Goal: Transaction & Acquisition: Purchase product/service

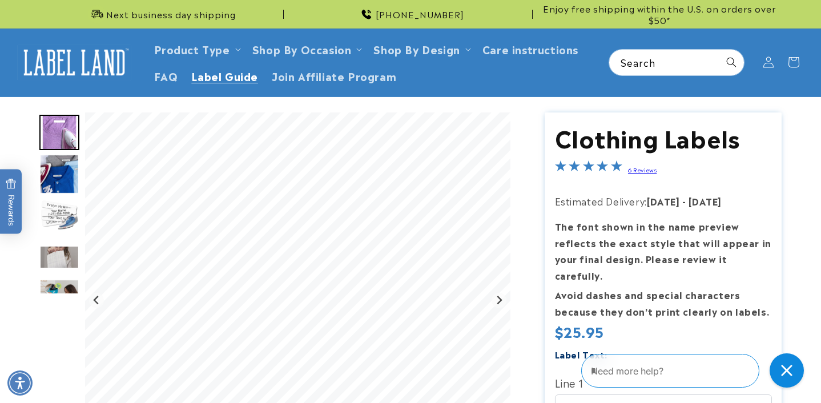
click at [241, 74] on span "Label Guide" at bounding box center [224, 75] width 67 height 13
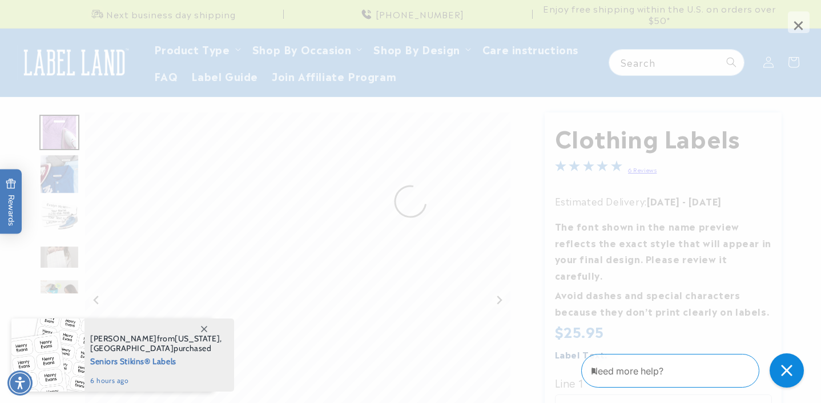
click at [798, 25] on span "×" at bounding box center [798, 22] width 22 height 22
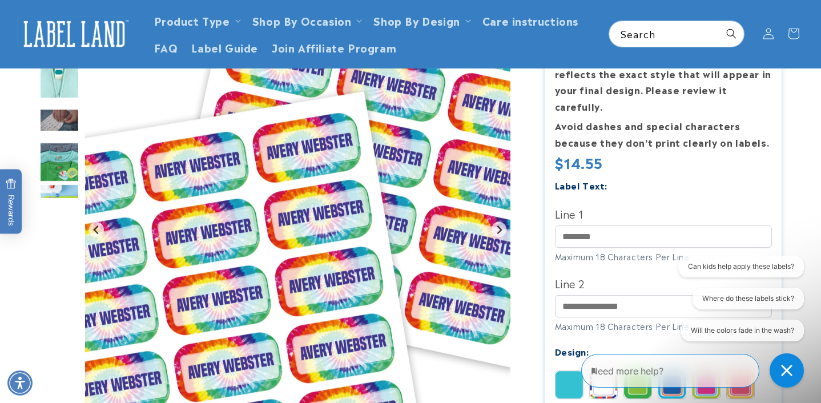
scroll to position [183, 0]
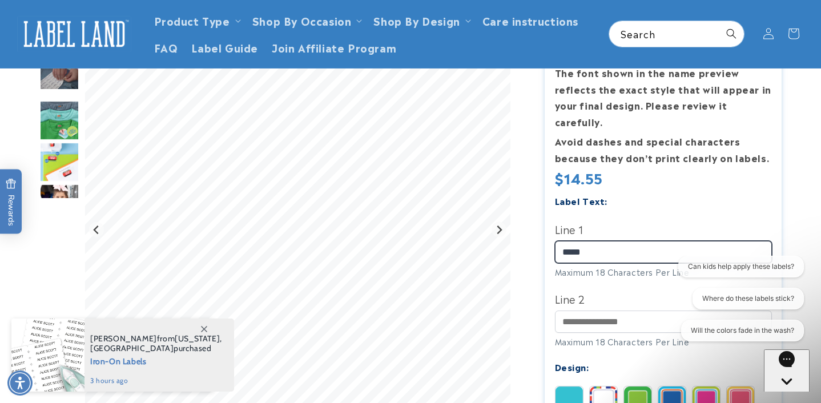
type input "*****"
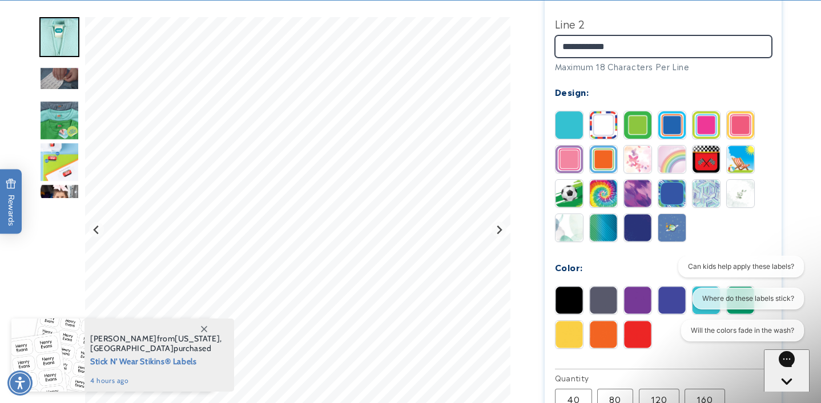
scroll to position [458, 0]
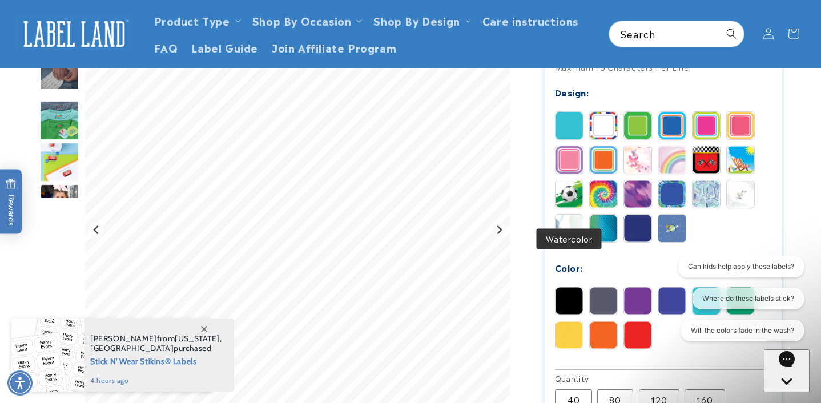
type input "**********"
click at [565, 215] on img at bounding box center [568, 228] width 27 height 27
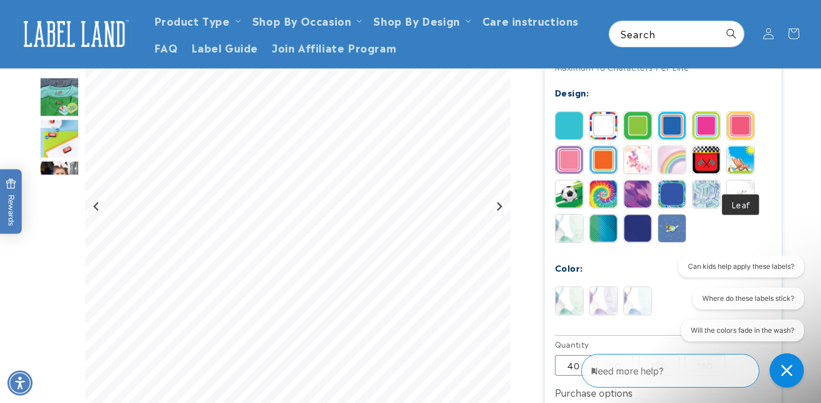
click at [742, 180] on img at bounding box center [739, 193] width 27 height 27
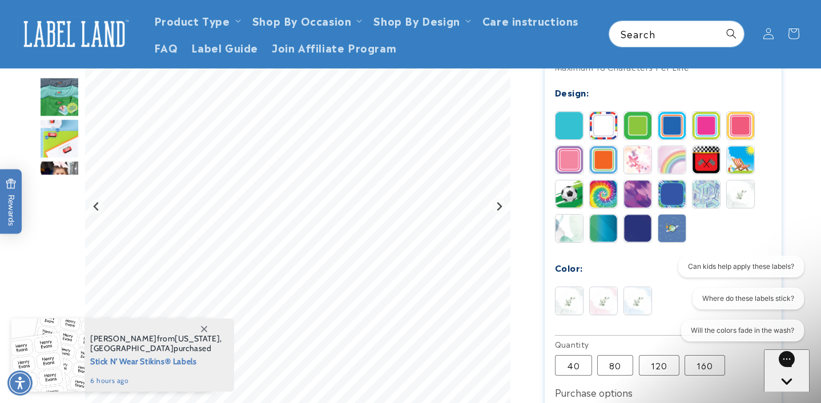
click at [672, 215] on img at bounding box center [671, 228] width 27 height 27
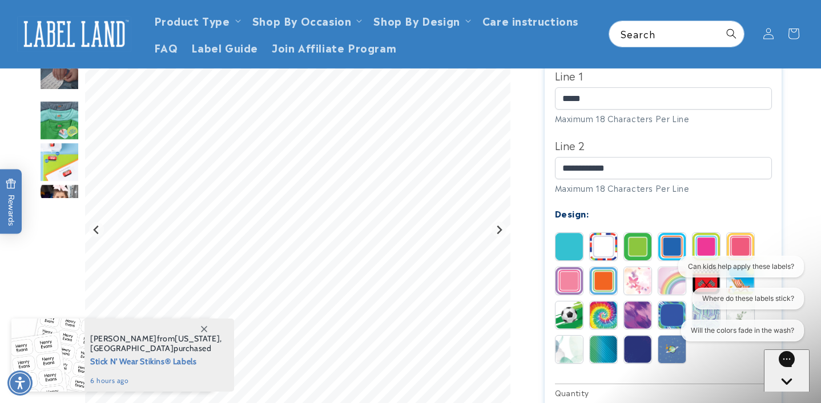
scroll to position [325, 0]
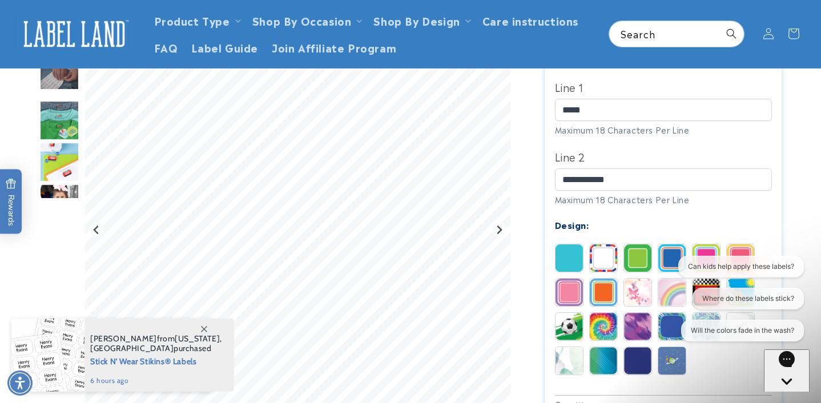
click at [635, 347] on img at bounding box center [637, 360] width 27 height 27
click at [634, 278] on img at bounding box center [637, 291] width 27 height 27
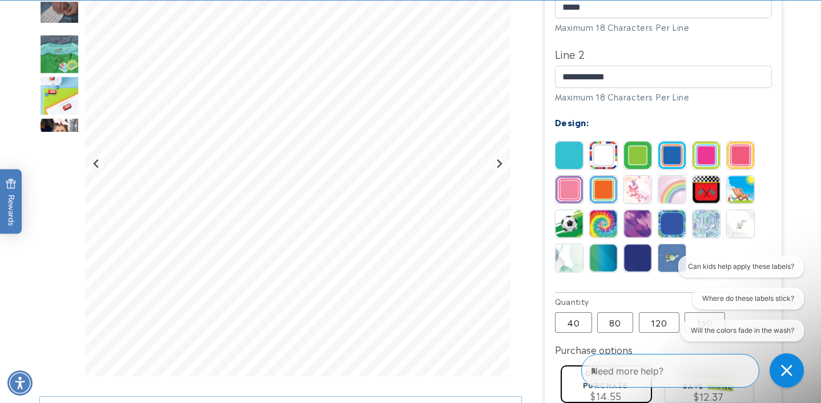
scroll to position [429, 0]
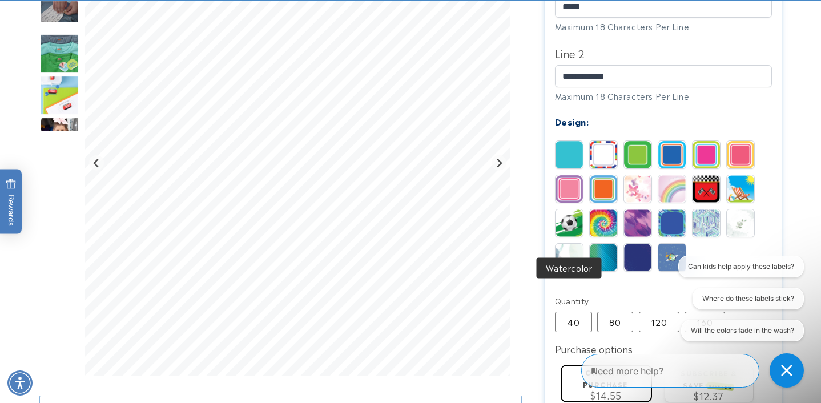
click at [566, 244] on img at bounding box center [568, 257] width 27 height 27
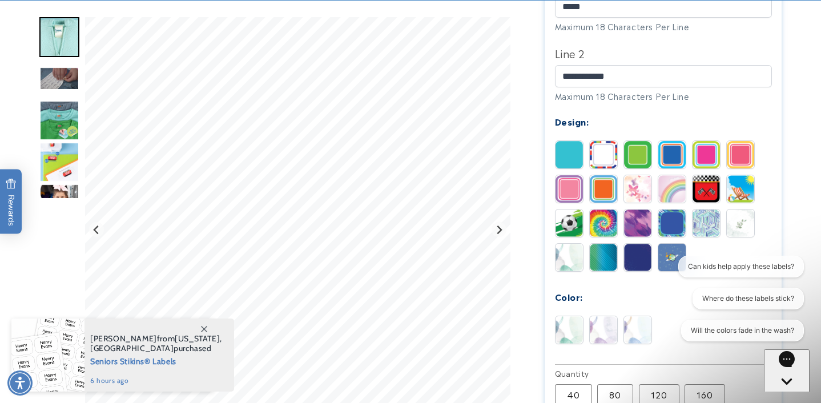
click at [740, 209] on img at bounding box center [739, 222] width 27 height 27
click at [605, 316] on img at bounding box center [602, 329] width 27 height 27
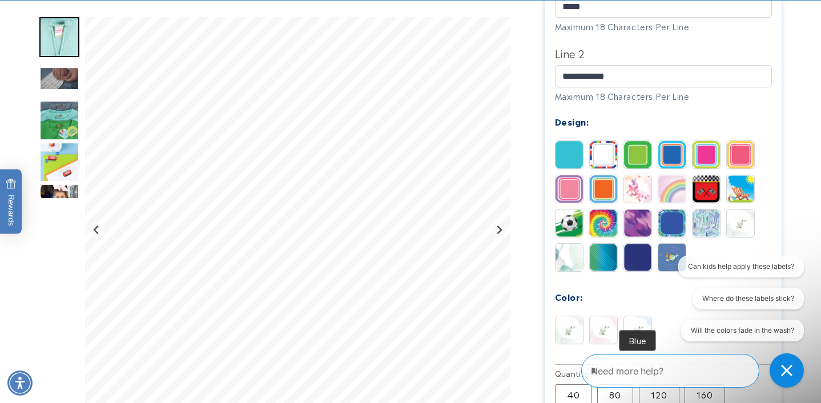
click at [635, 316] on img at bounding box center [637, 329] width 27 height 27
click at [562, 244] on img at bounding box center [568, 257] width 27 height 27
click at [606, 316] on img at bounding box center [602, 329] width 27 height 27
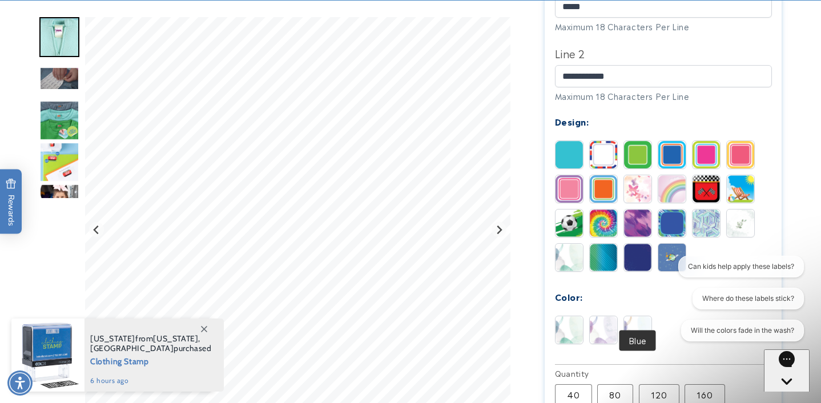
click at [638, 316] on img at bounding box center [637, 329] width 27 height 27
click at [604, 316] on img at bounding box center [602, 329] width 27 height 27
click at [567, 316] on img at bounding box center [568, 329] width 27 height 27
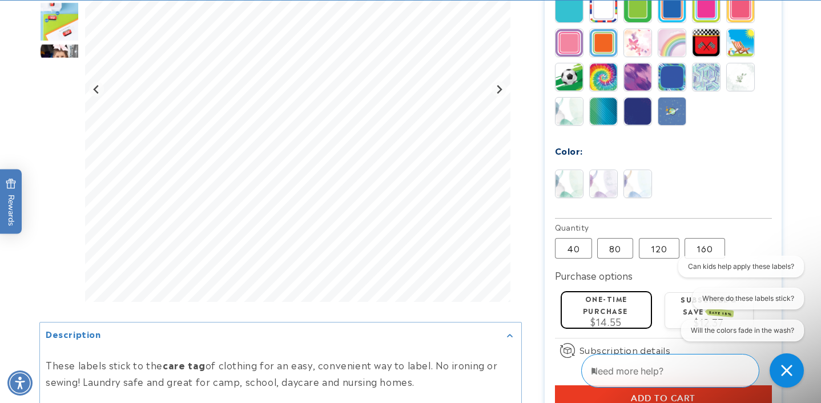
scroll to position [589, 0]
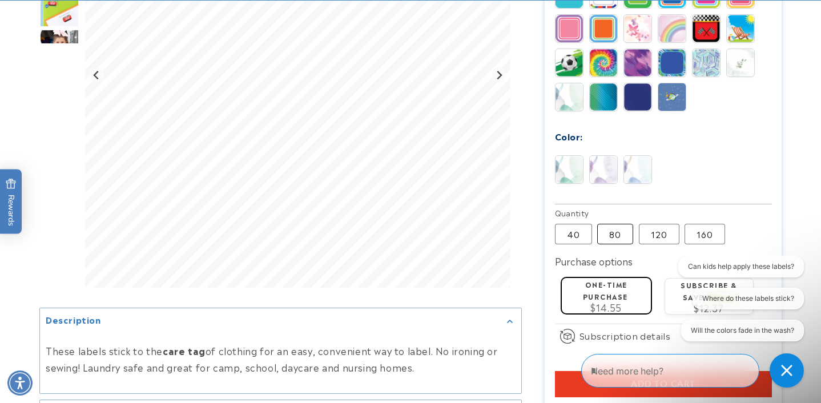
click at [611, 224] on label "80 Variant sold out or unavailable" at bounding box center [615, 234] width 36 height 21
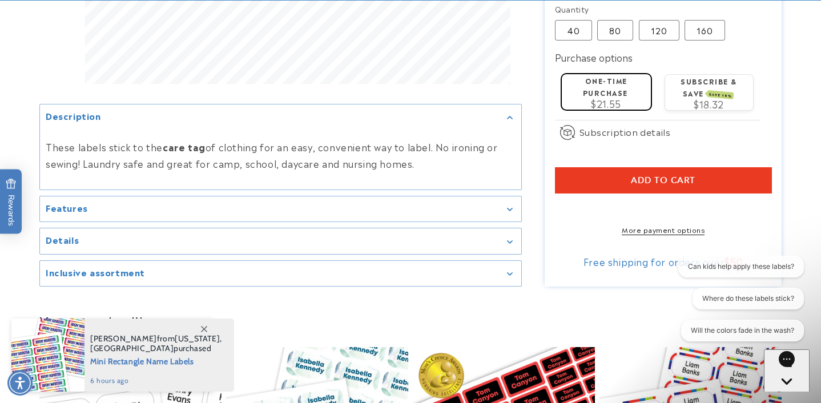
scroll to position [793, 0]
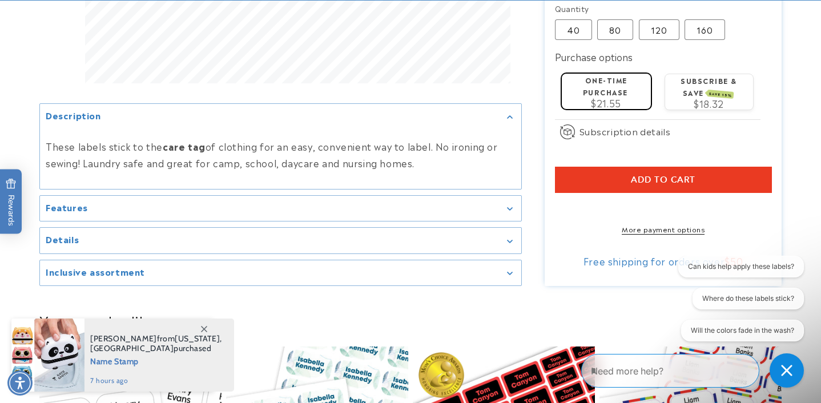
click at [512, 207] on icon "Gallery Viewer" at bounding box center [510, 208] width 6 height 3
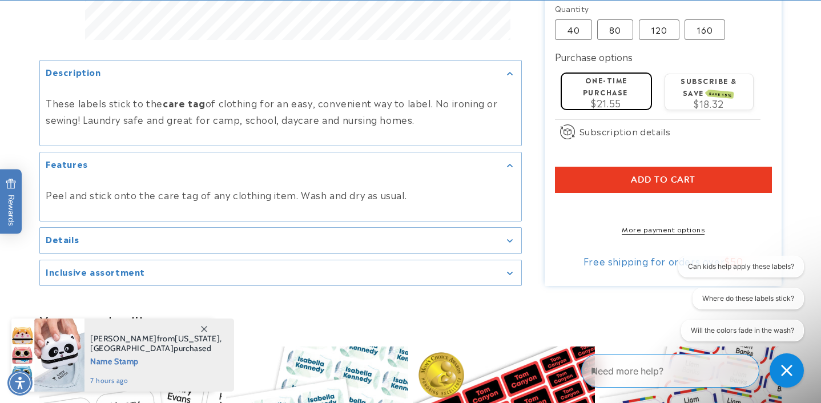
click at [512, 239] on icon "Gallery Viewer" at bounding box center [510, 240] width 6 height 3
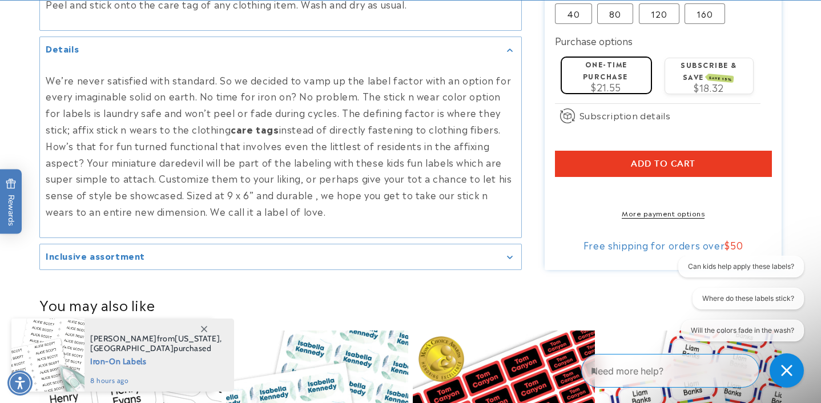
scroll to position [813, 0]
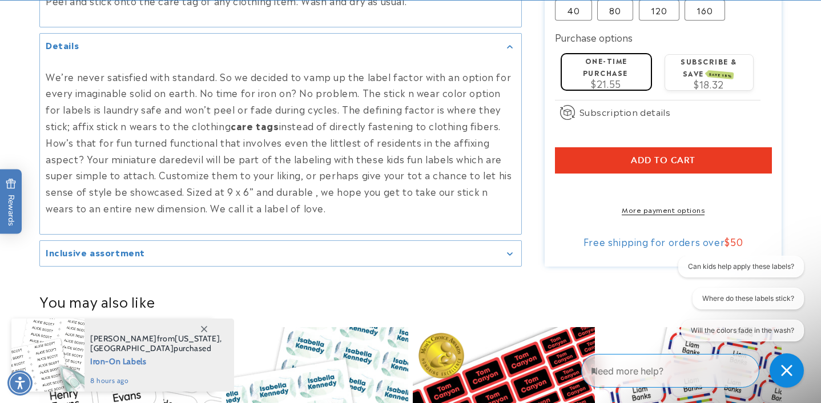
click at [506, 240] on summary "Inclusive assortment" at bounding box center [280, 253] width 481 height 26
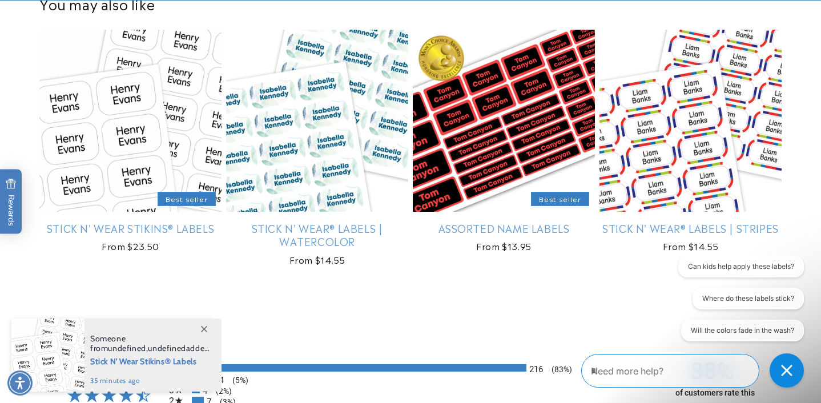
scroll to position [1218, 0]
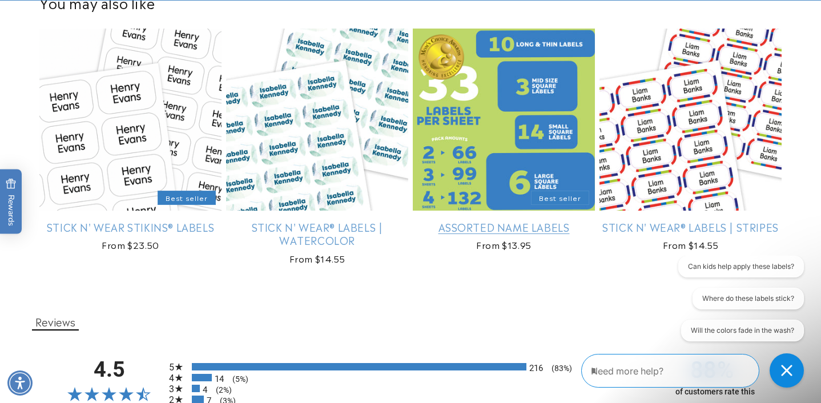
click at [500, 220] on link "Assorted Name Labels" at bounding box center [504, 226] width 182 height 13
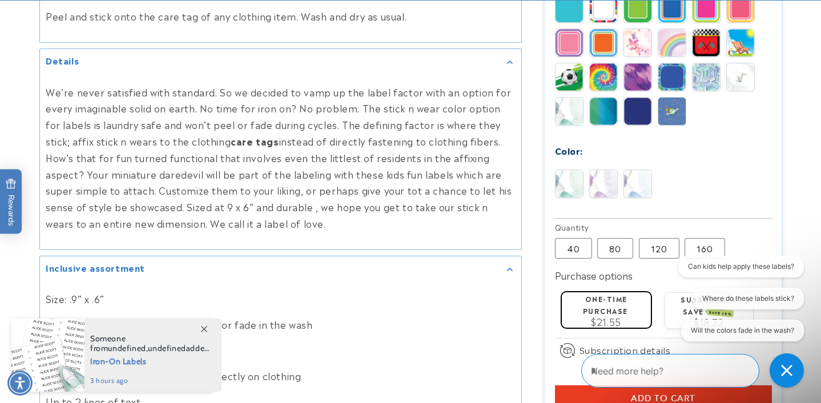
scroll to position [692, 0]
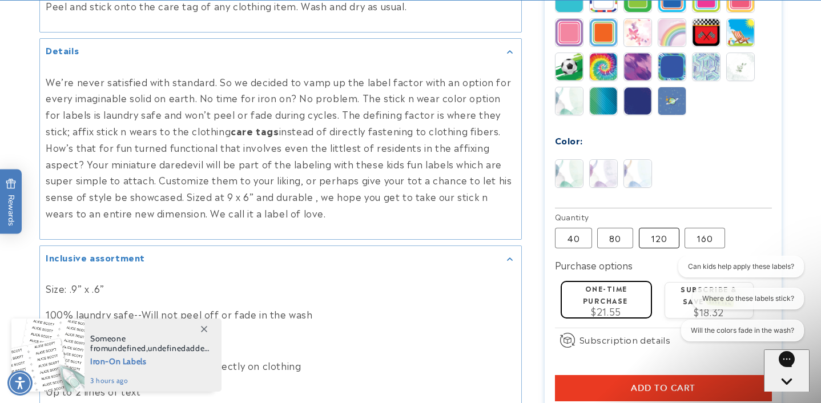
click at [658, 228] on label "120 Variant sold out or unavailable" at bounding box center [659, 238] width 41 height 21
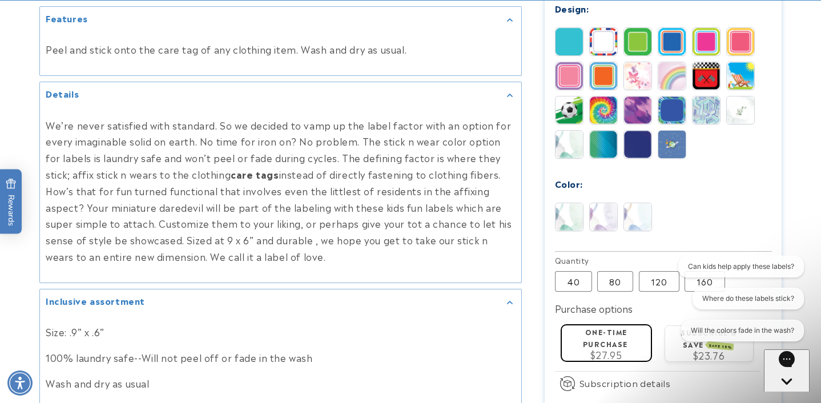
scroll to position [700, 0]
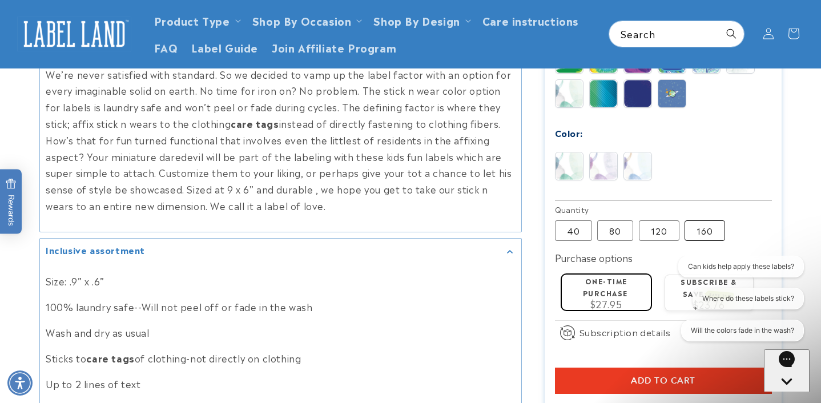
click at [696, 220] on label "160 Variant sold out or unavailable" at bounding box center [704, 230] width 41 height 21
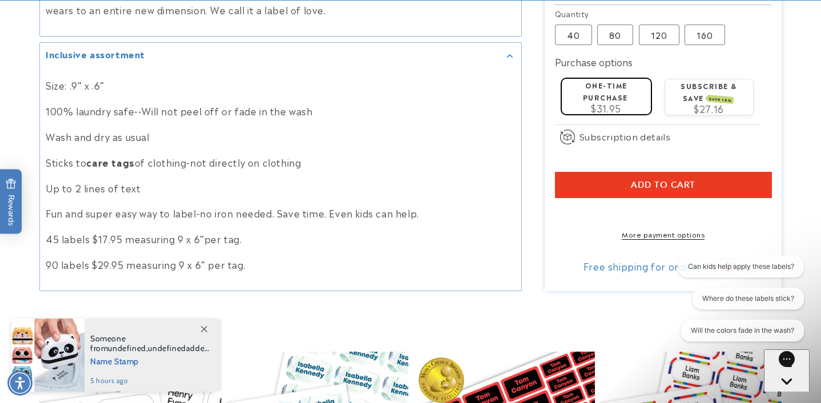
scroll to position [919, 0]
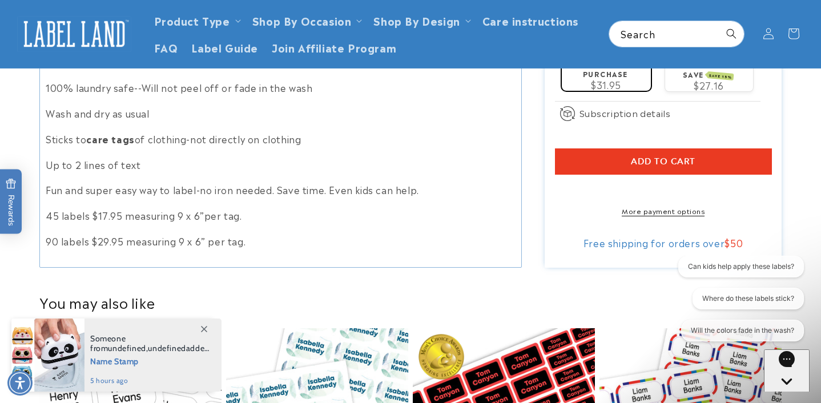
click at [659, 156] on span "Add to cart" at bounding box center [663, 161] width 64 height 10
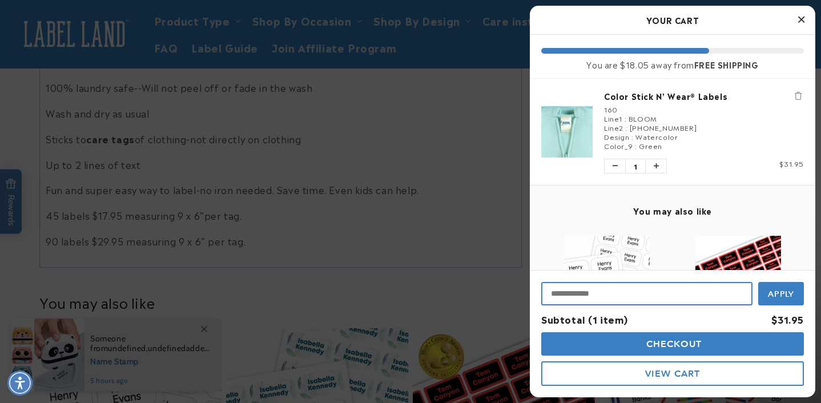
click at [599, 298] on input "Input Discount" at bounding box center [646, 293] width 211 height 23
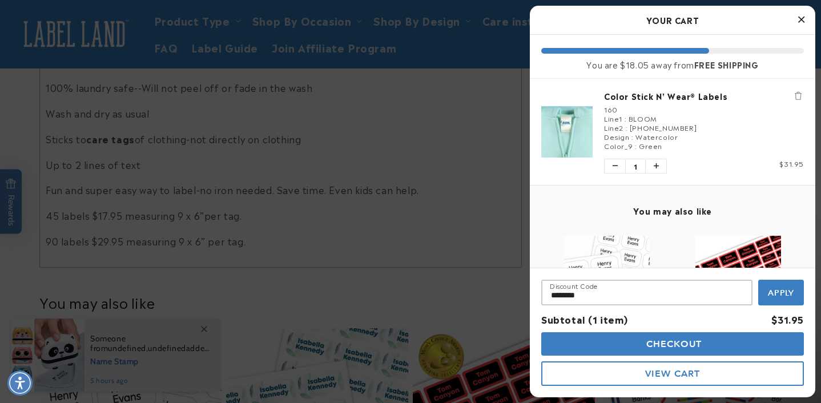
click at [781, 288] on span "Apply" at bounding box center [781, 293] width 27 height 10
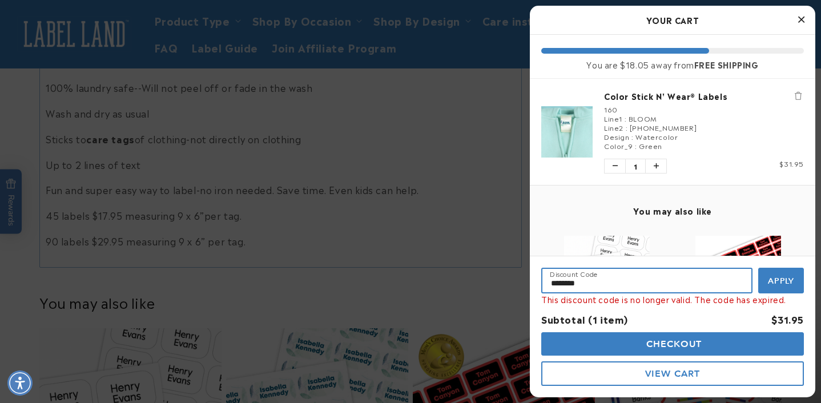
drag, startPoint x: 597, startPoint y: 287, endPoint x: 546, endPoint y: 289, distance: 50.8
click at [546, 289] on input "********" at bounding box center [646, 281] width 211 height 26
type input "*"
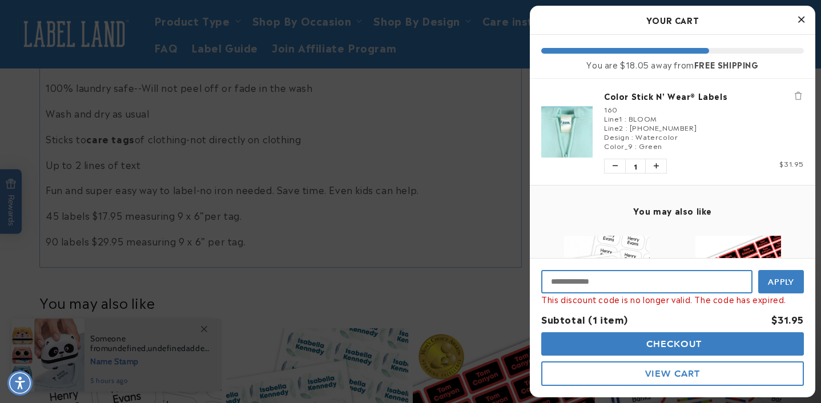
paste input "**********"
type input "**********"
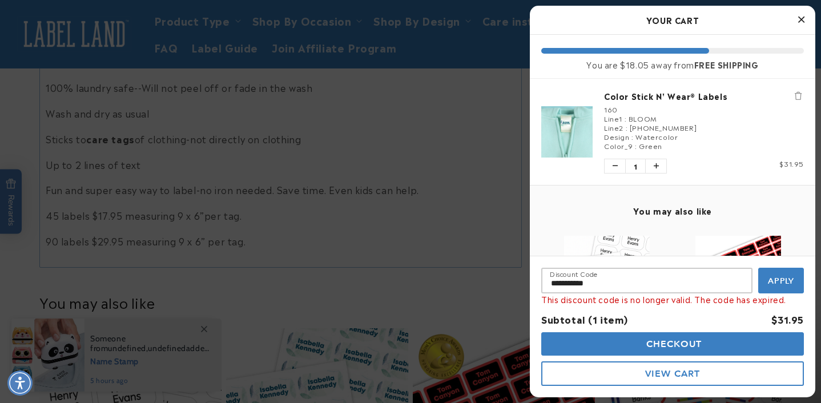
click at [781, 278] on span "Apply" at bounding box center [781, 281] width 27 height 10
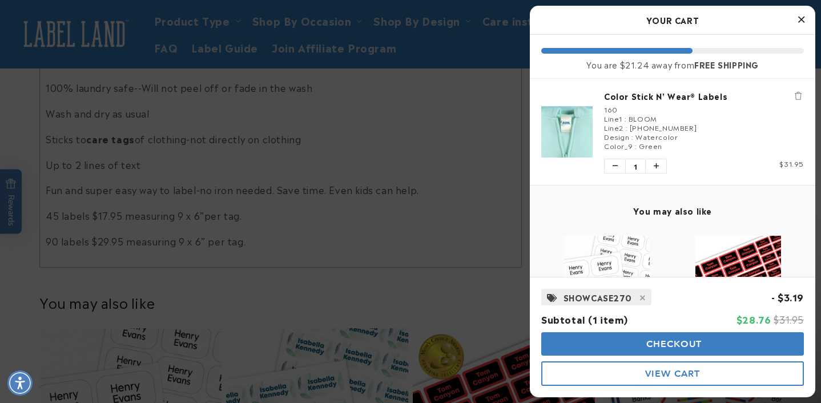
click at [668, 342] on span "Checkout" at bounding box center [672, 343] width 59 height 11
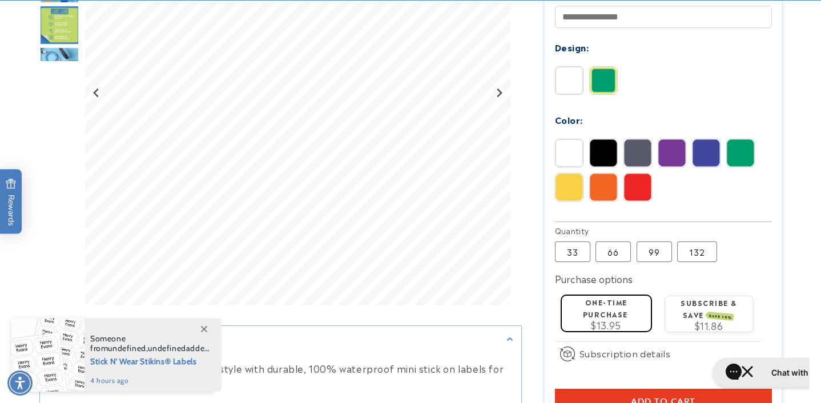
scroll to position [507, 0]
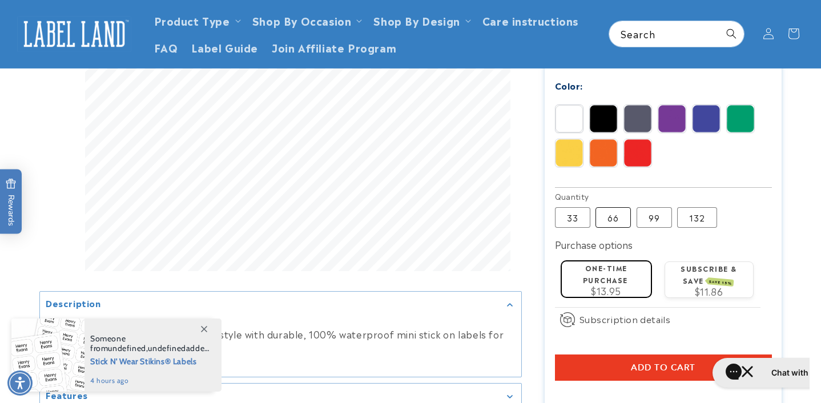
click at [611, 207] on label "66 Variant sold out or unavailable" at bounding box center [612, 217] width 35 height 21
click at [655, 207] on label "99 Variant sold out or unavailable" at bounding box center [653, 217] width 35 height 21
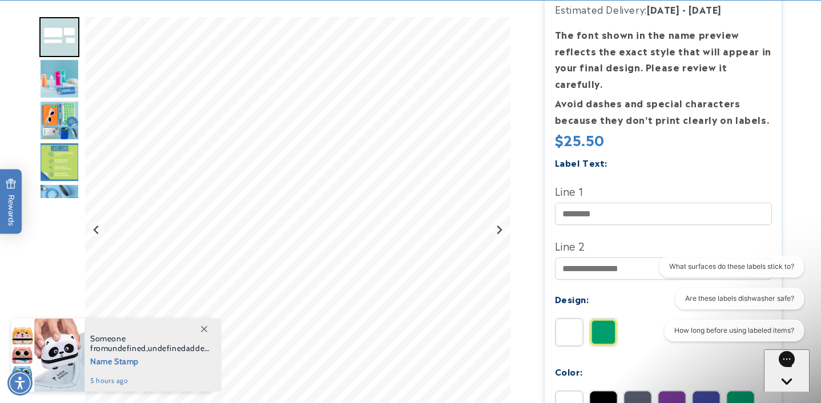
scroll to position [222, 0]
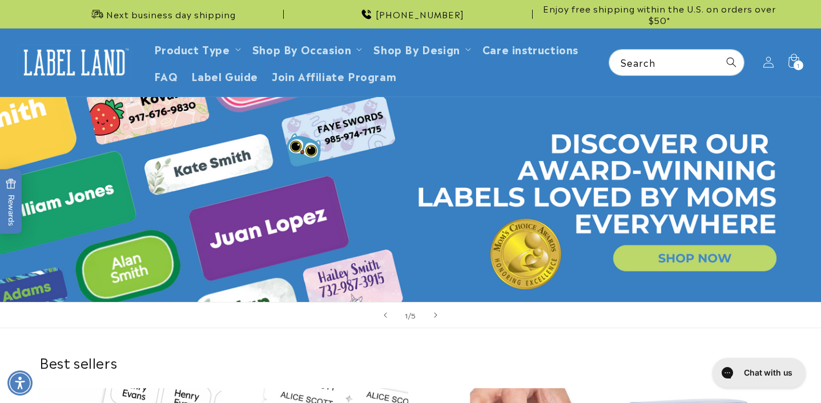
scroll to position [327, 0]
